Goal: Find specific page/section: Find specific page/section

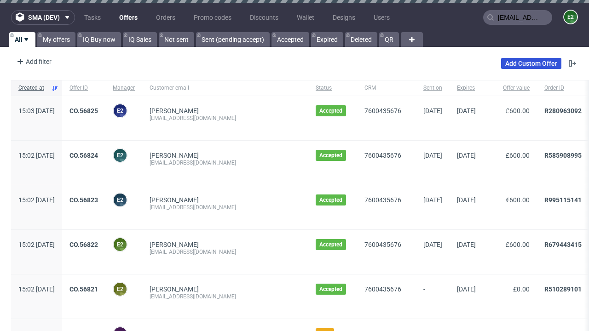
type input "[EMAIL_ADDRESS][DOMAIN_NAME]"
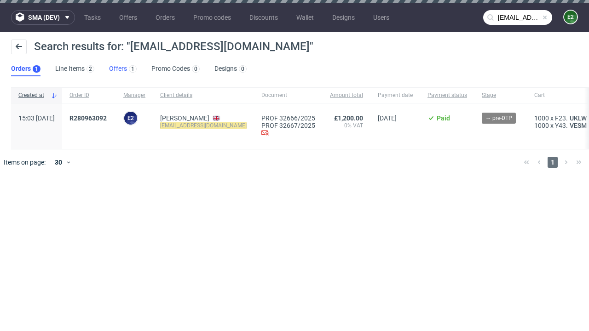
click at [123, 69] on link "Offers 1" at bounding box center [123, 69] width 28 height 15
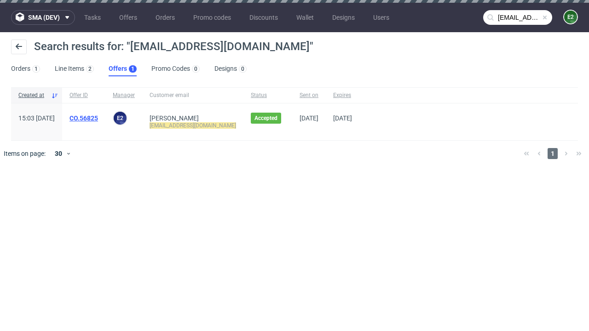
click at [98, 118] on link "CO.56825" at bounding box center [83, 117] width 29 height 7
